Goal: Task Accomplishment & Management: Use online tool/utility

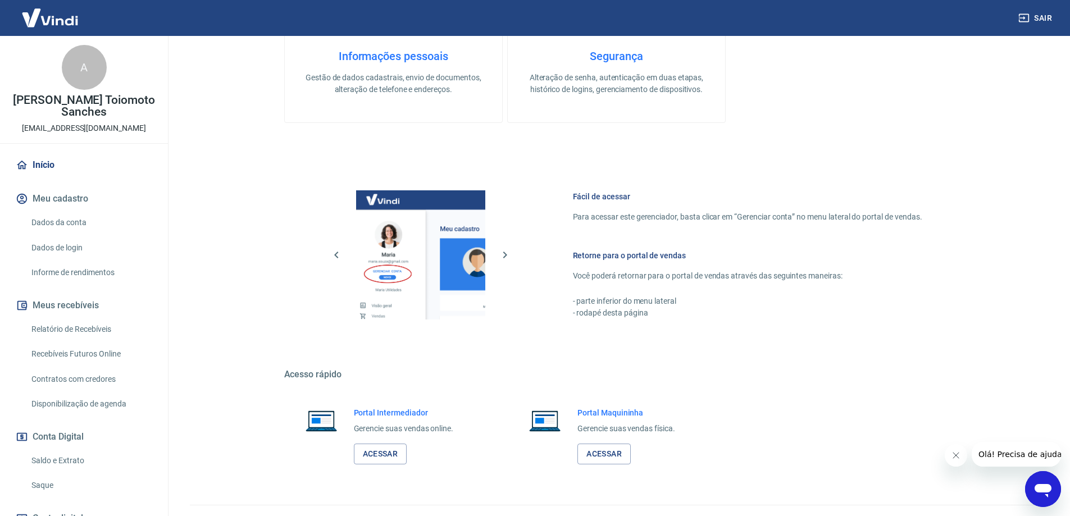
scroll to position [360, 0]
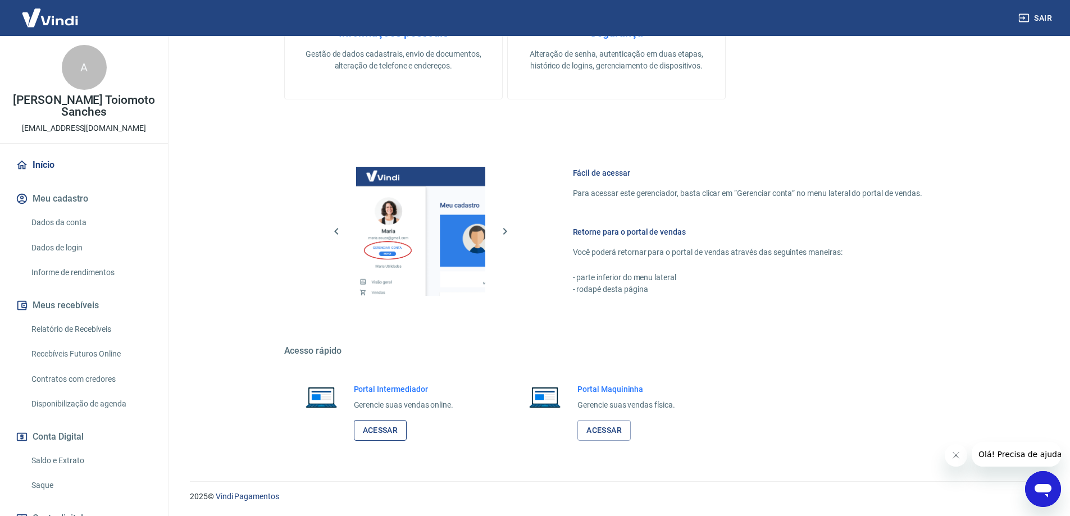
click at [377, 425] on link "Acessar" at bounding box center [380, 430] width 53 height 21
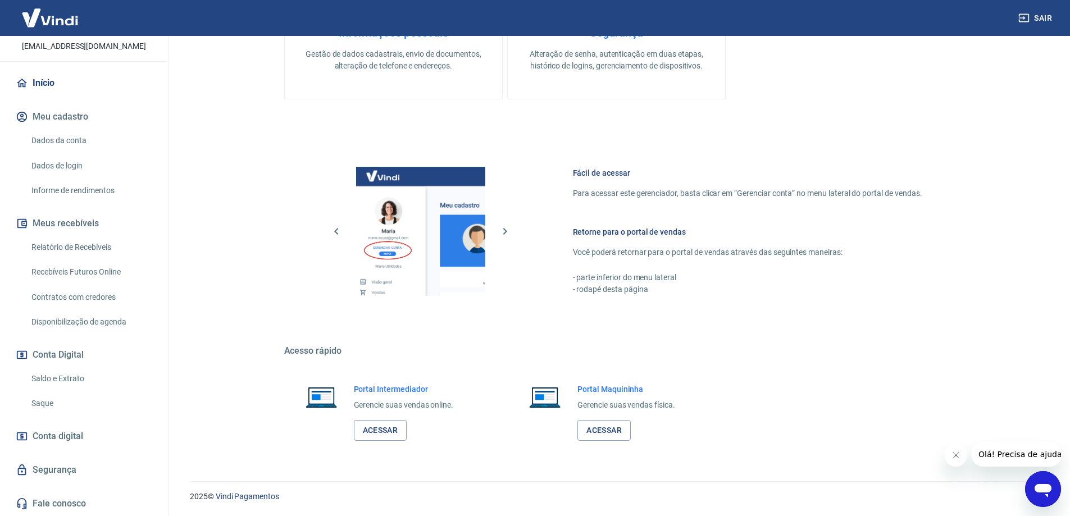
click at [1040, 17] on button "Sair" at bounding box center [1036, 18] width 40 height 21
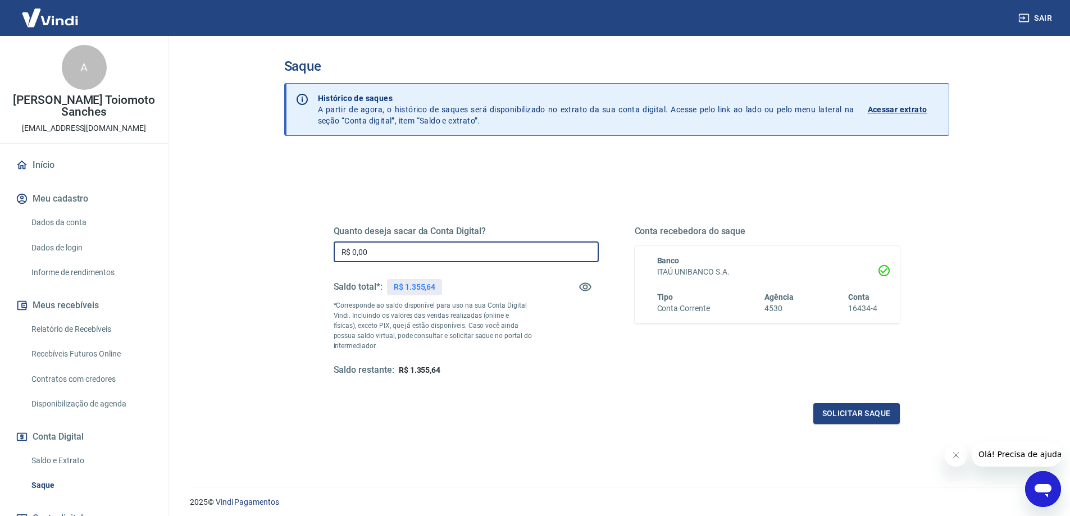
click at [353, 248] on input "R$ 0,00" at bounding box center [466, 252] width 265 height 21
type input "R$ 1.052,18"
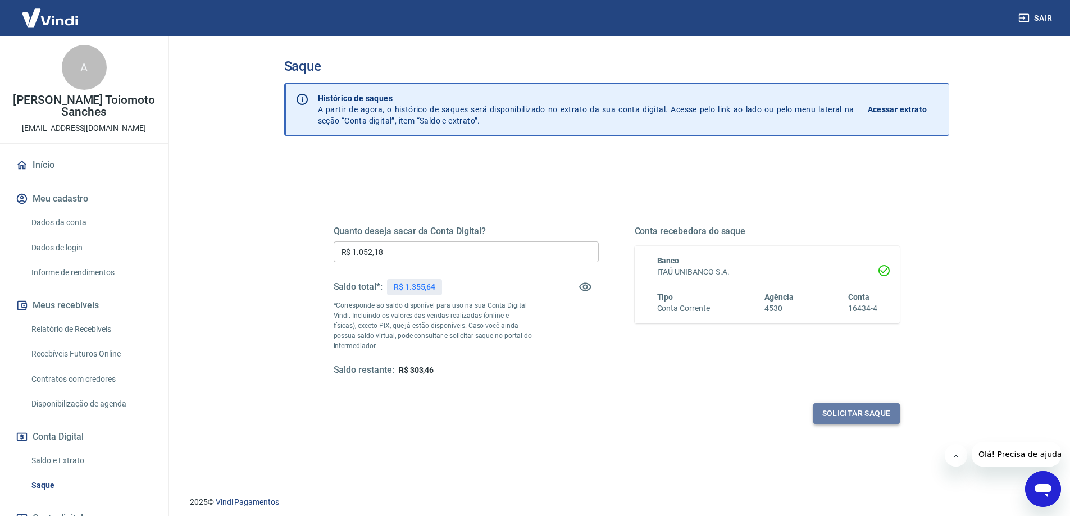
click at [844, 413] on button "Solicitar saque" at bounding box center [856, 413] width 87 height 21
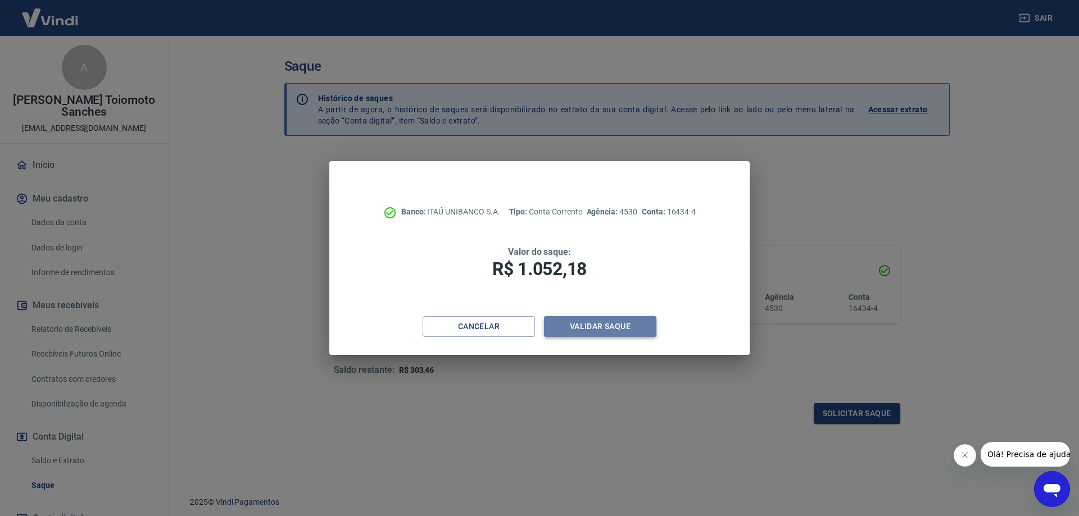
click at [578, 326] on button "Validar saque" at bounding box center [600, 326] width 112 height 21
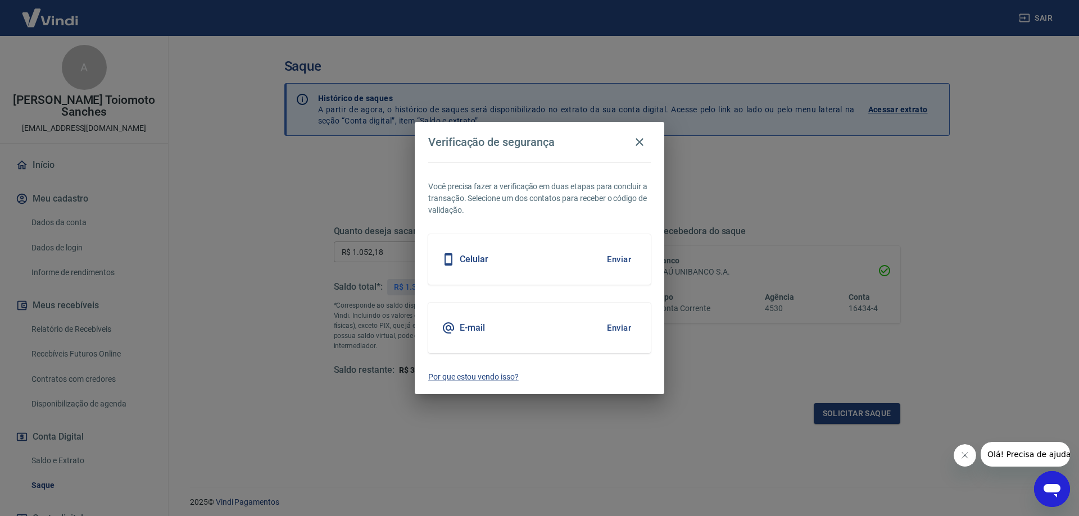
click at [504, 258] on div "Celular Enviar" at bounding box center [539, 259] width 222 height 51
click at [619, 259] on button "Enviar" at bounding box center [619, 260] width 37 height 24
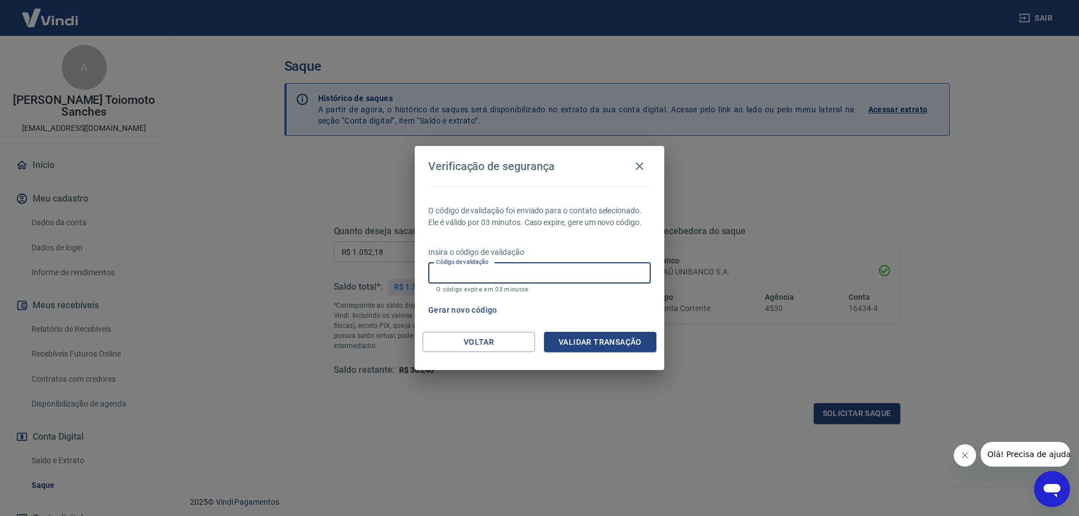
click at [444, 271] on input "Código de validação" at bounding box center [539, 273] width 222 height 21
type input "966341"
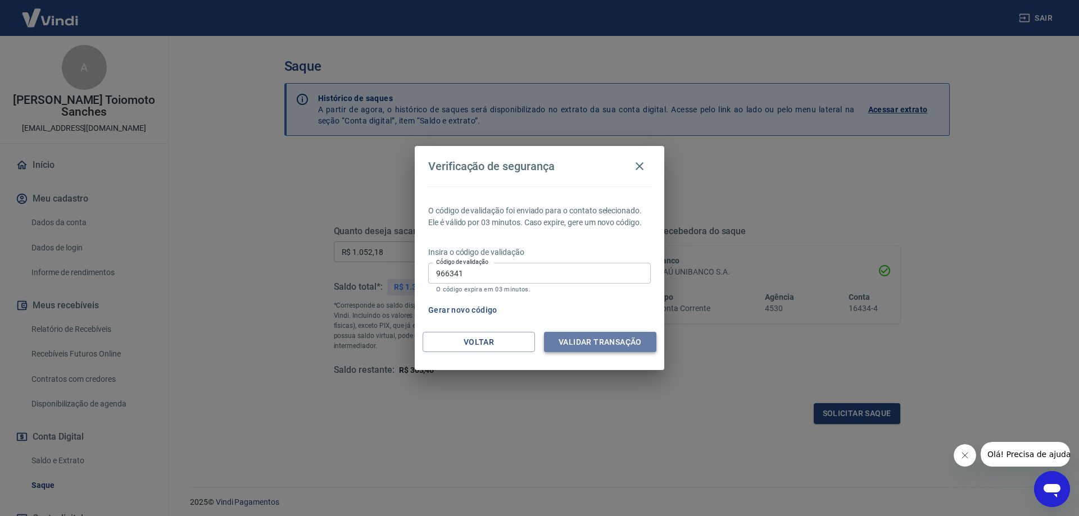
click at [585, 340] on button "Validar transação" at bounding box center [600, 342] width 112 height 21
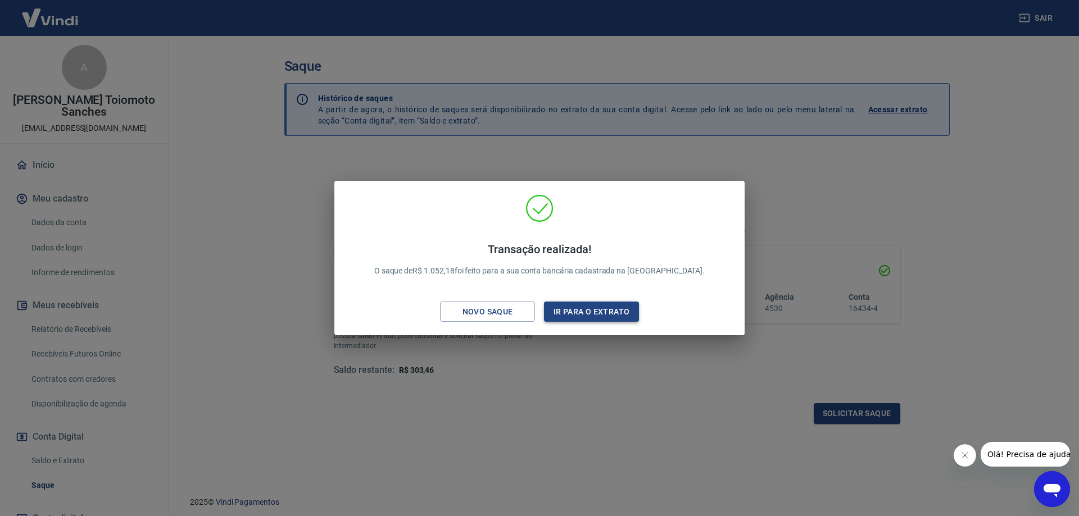
click at [585, 310] on button "Ir para o extrato" at bounding box center [591, 312] width 95 height 21
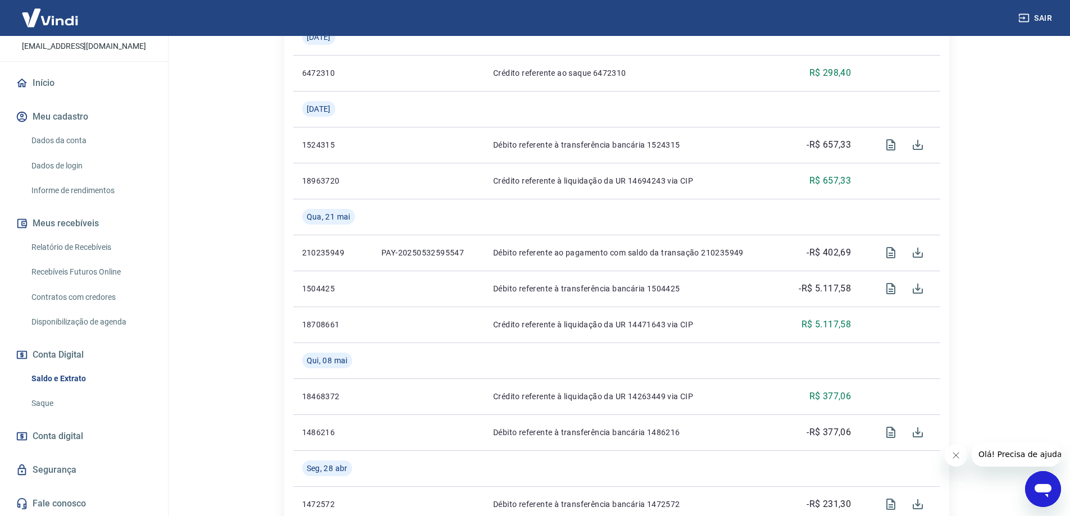
scroll to position [1011, 0]
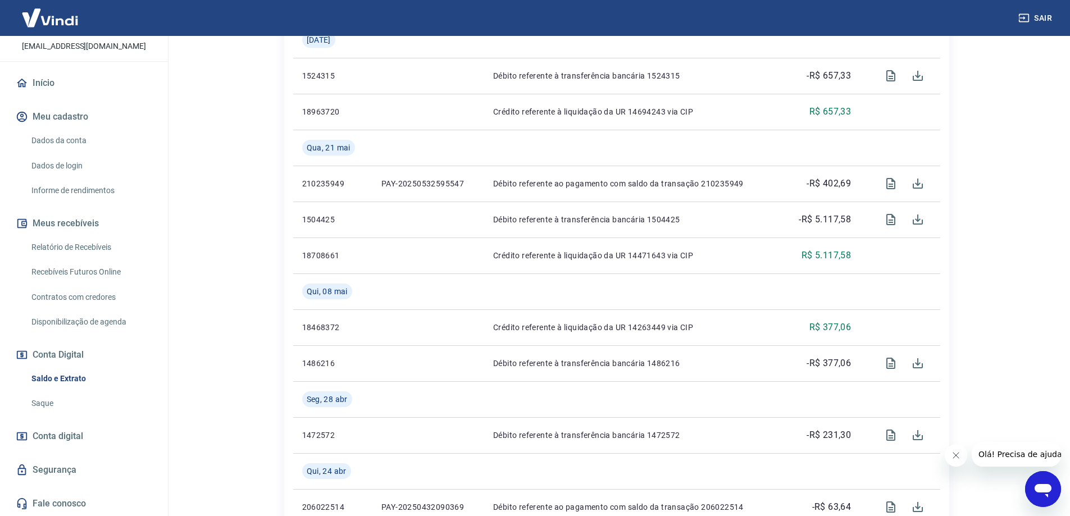
click at [1042, 16] on button "Sair" at bounding box center [1036, 18] width 40 height 21
